Goal: Find specific page/section: Find specific page/section

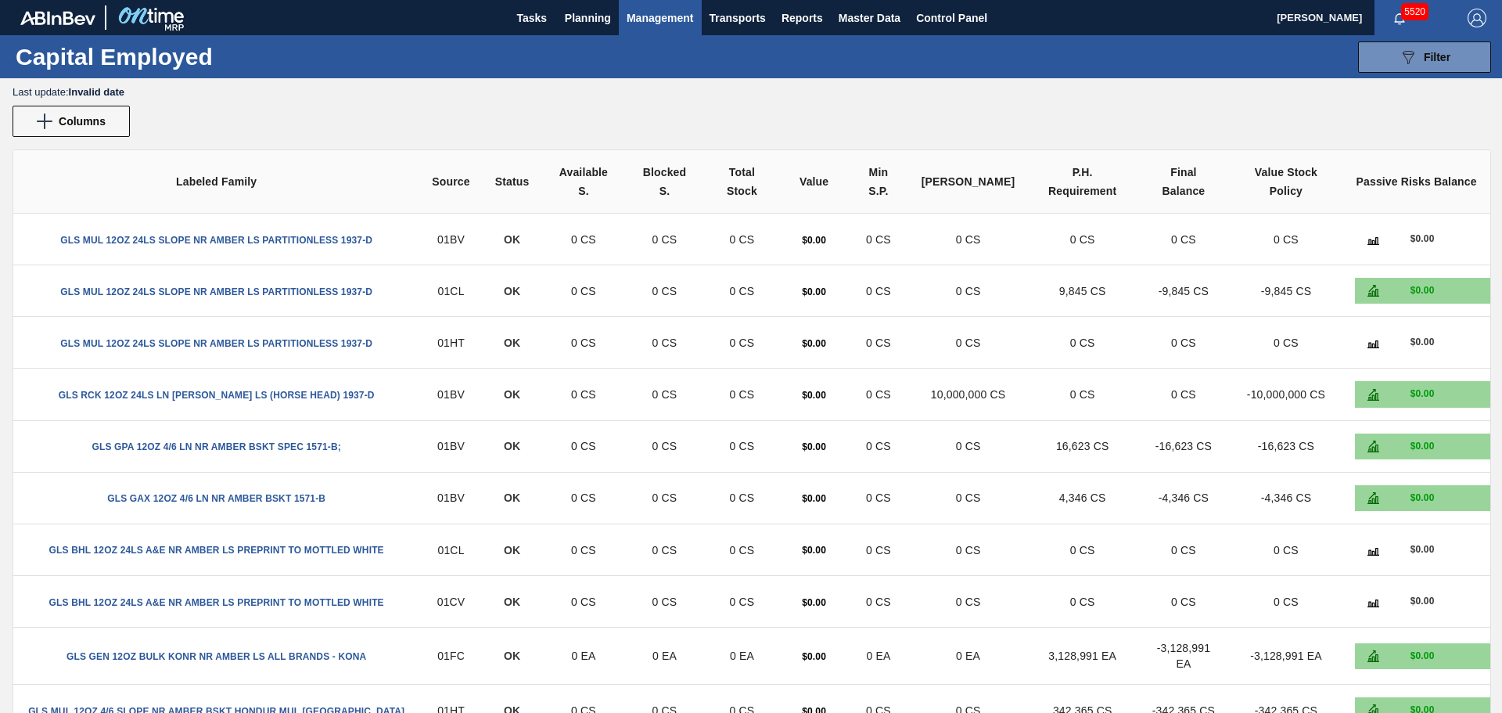
click at [886, 17] on span "Master Data" at bounding box center [870, 18] width 62 height 19
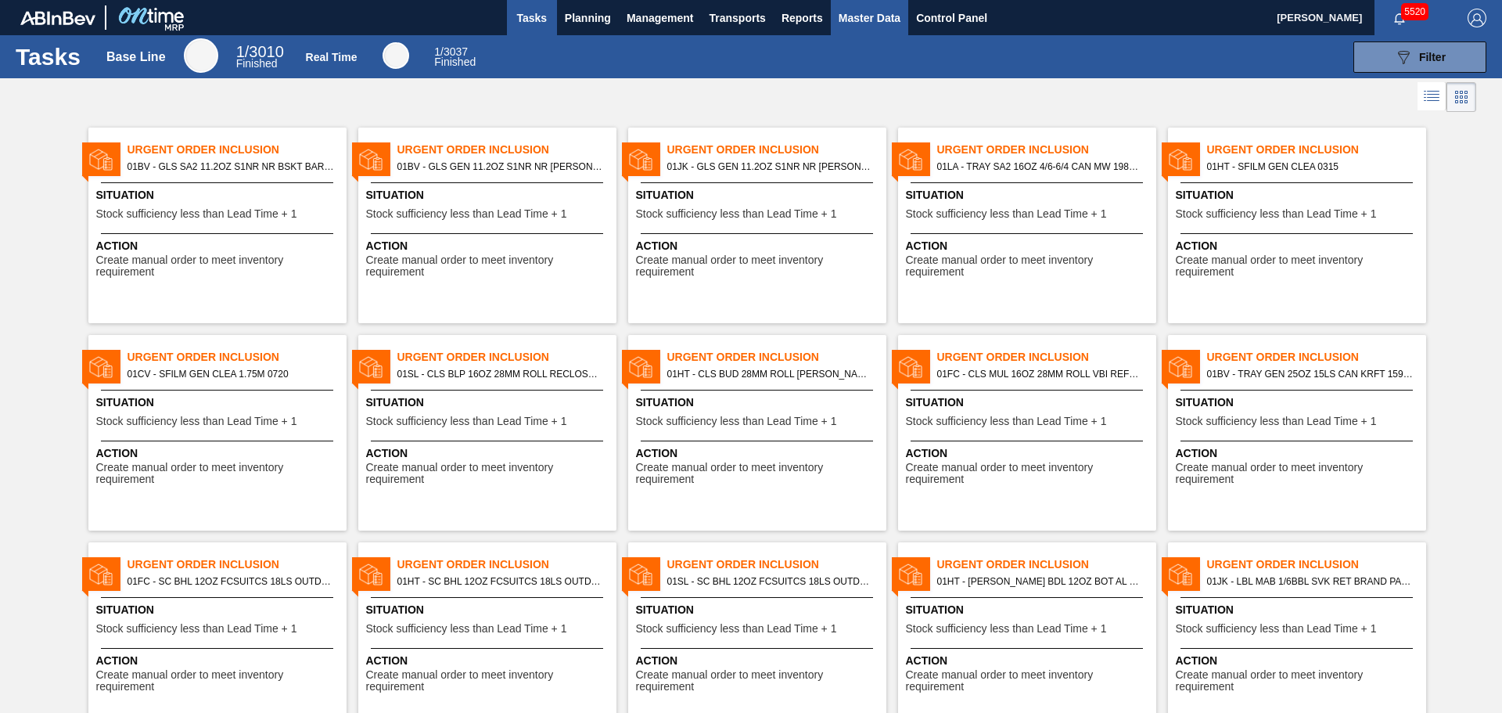
click at [876, 16] on span "Master Data" at bounding box center [870, 18] width 62 height 19
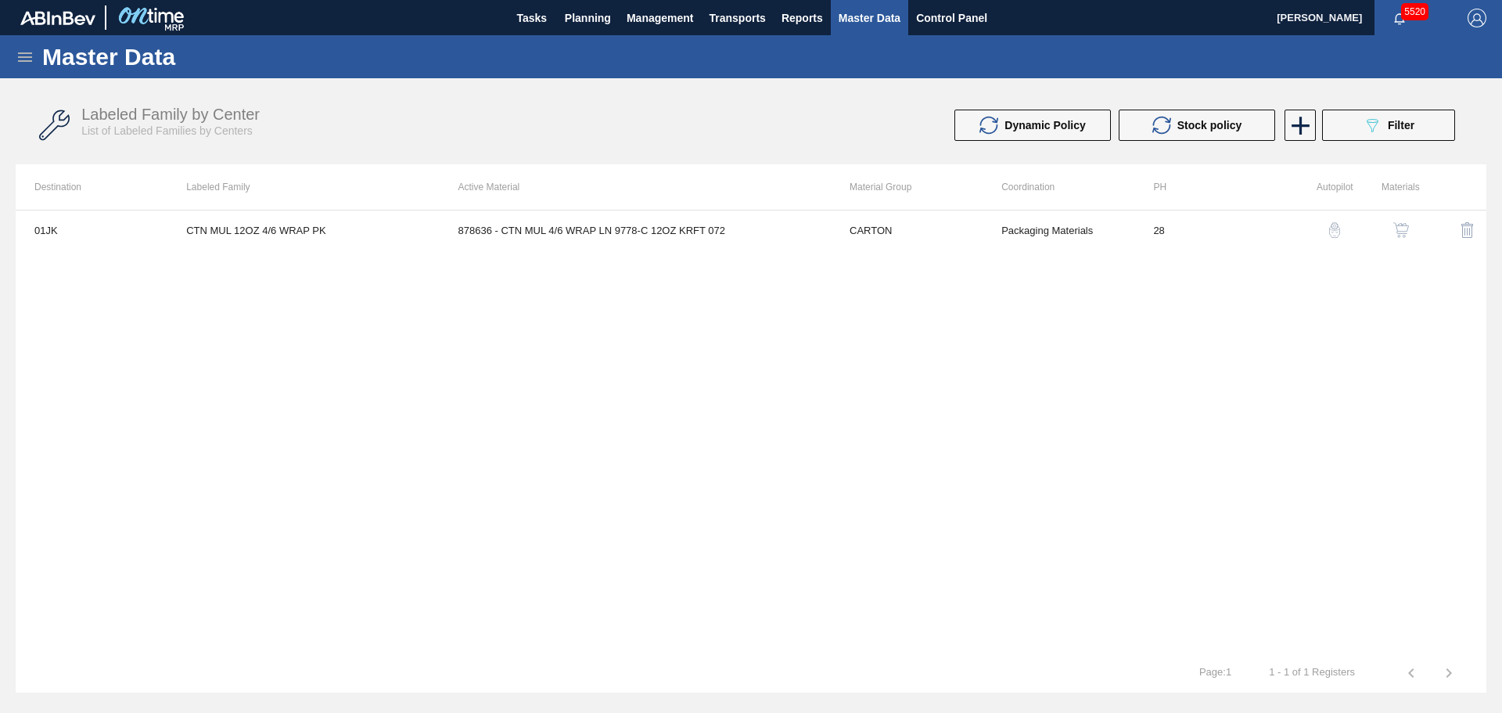
click at [27, 57] on icon at bounding box center [25, 56] width 14 height 9
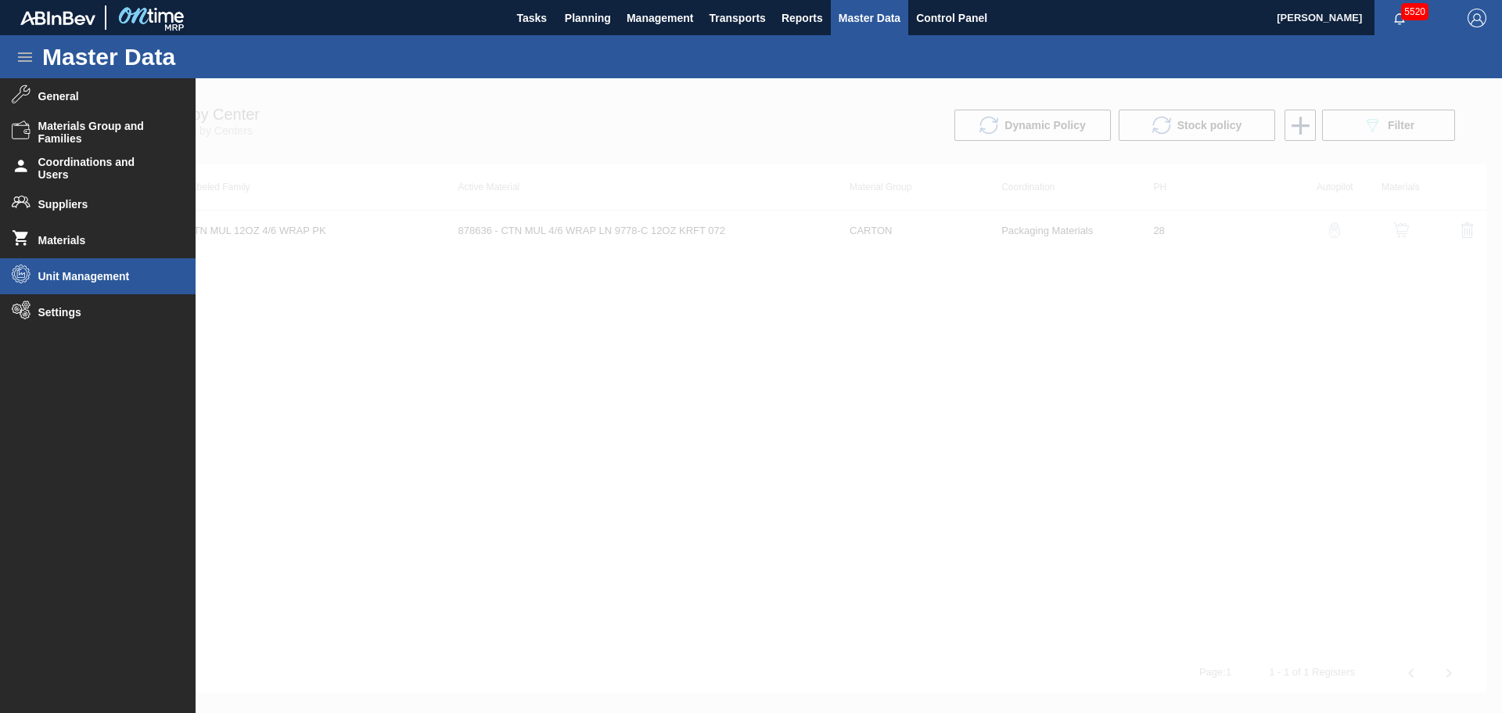
click at [88, 275] on span "Unit Management" at bounding box center [102, 276] width 129 height 13
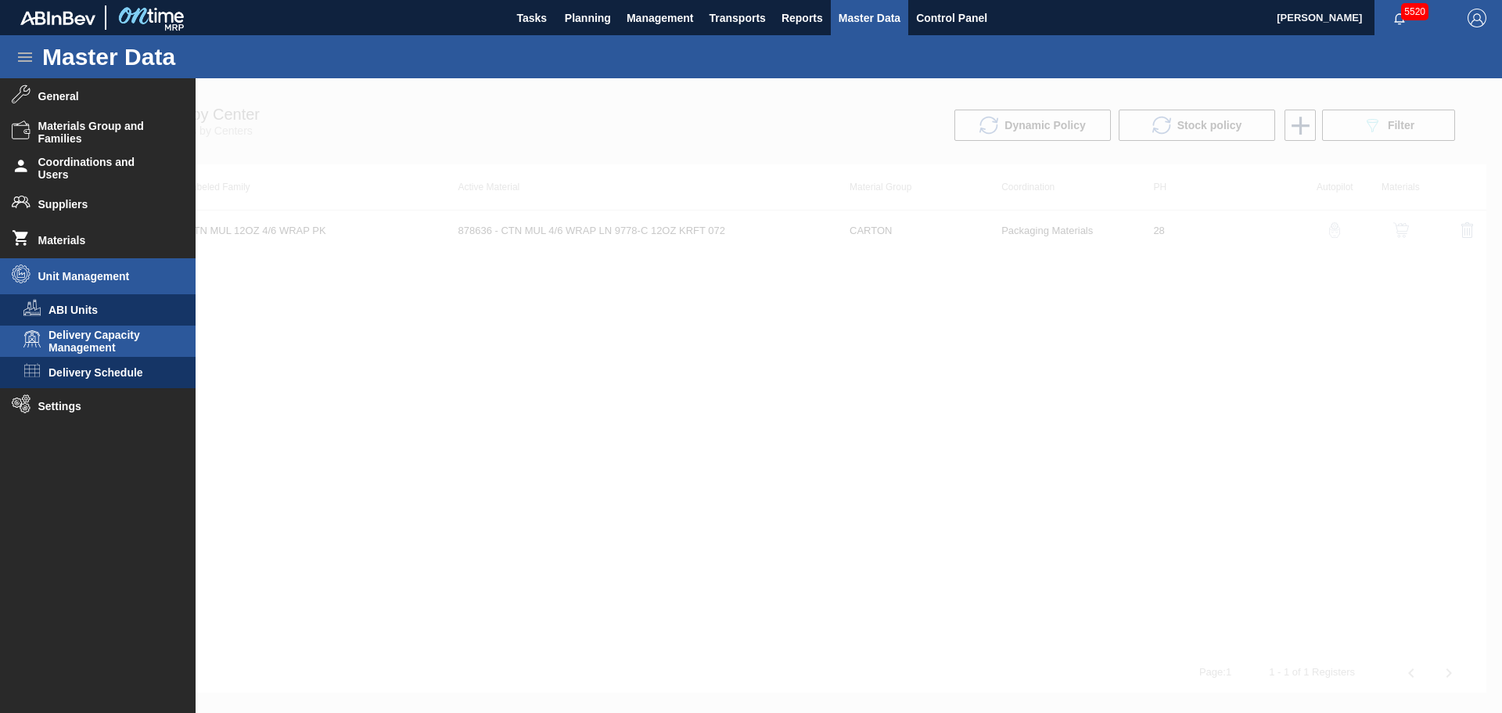
click at [118, 344] on span "Delivery Capacity Management" at bounding box center [109, 341] width 121 height 25
